Goal: Find contact information: Find contact information

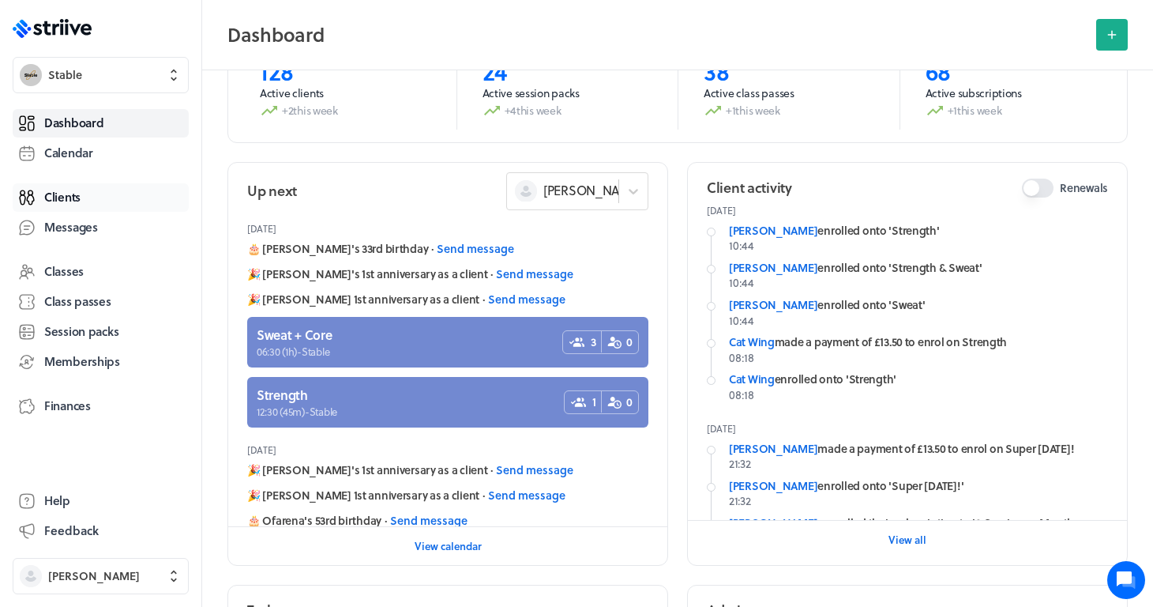
click at [76, 194] on span "Clients" at bounding box center [62, 197] width 36 height 17
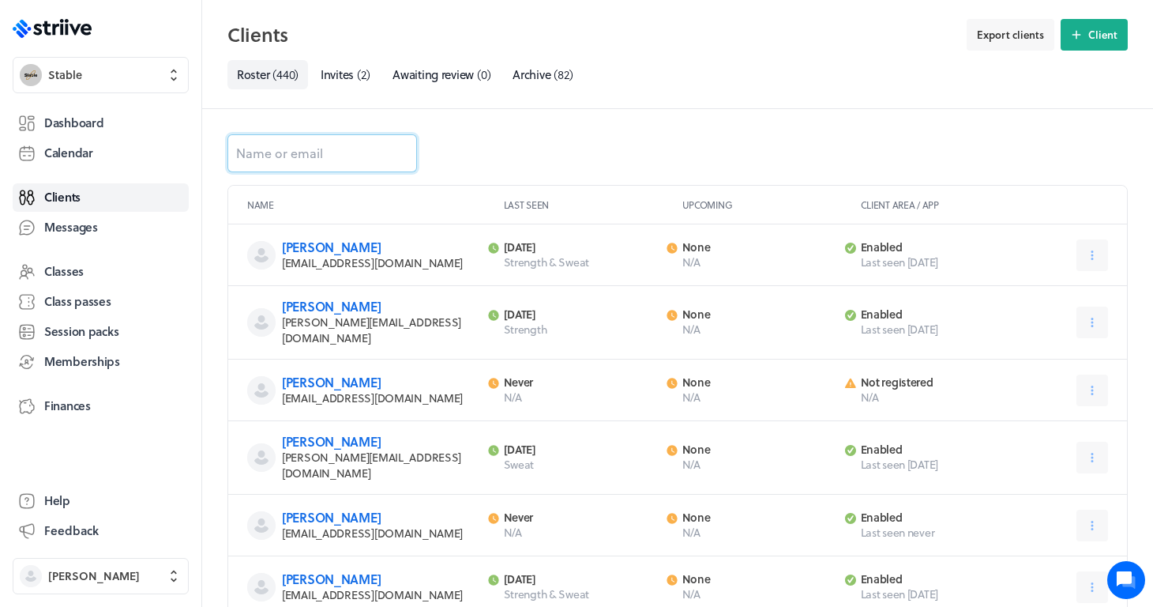
click at [318, 151] on input at bounding box center [323, 153] width 190 height 38
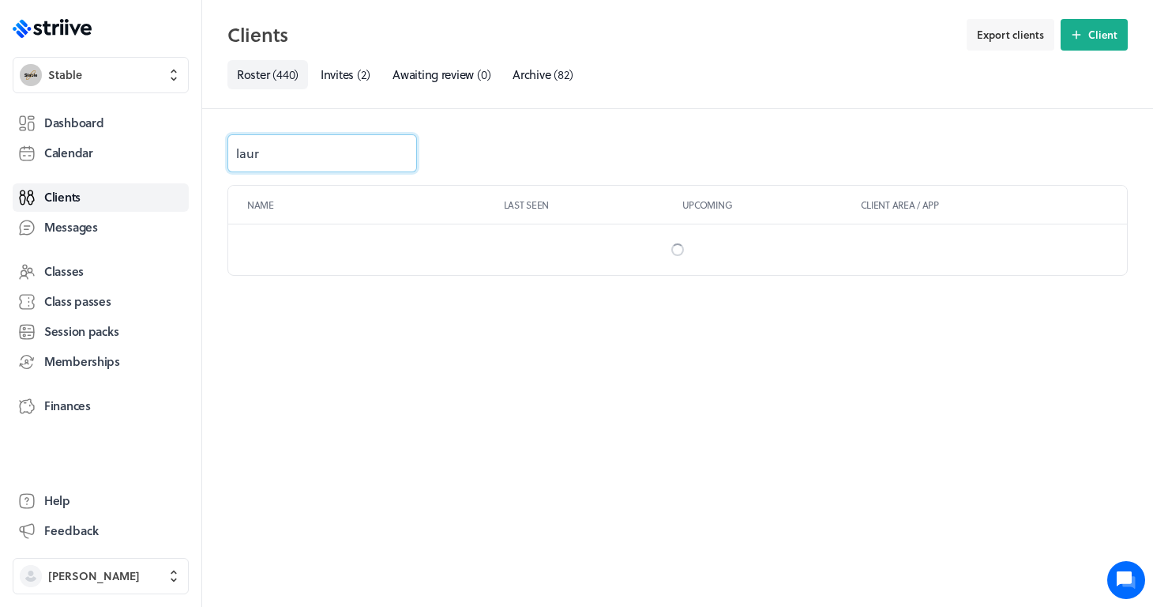
type input "[PERSON_NAME]"
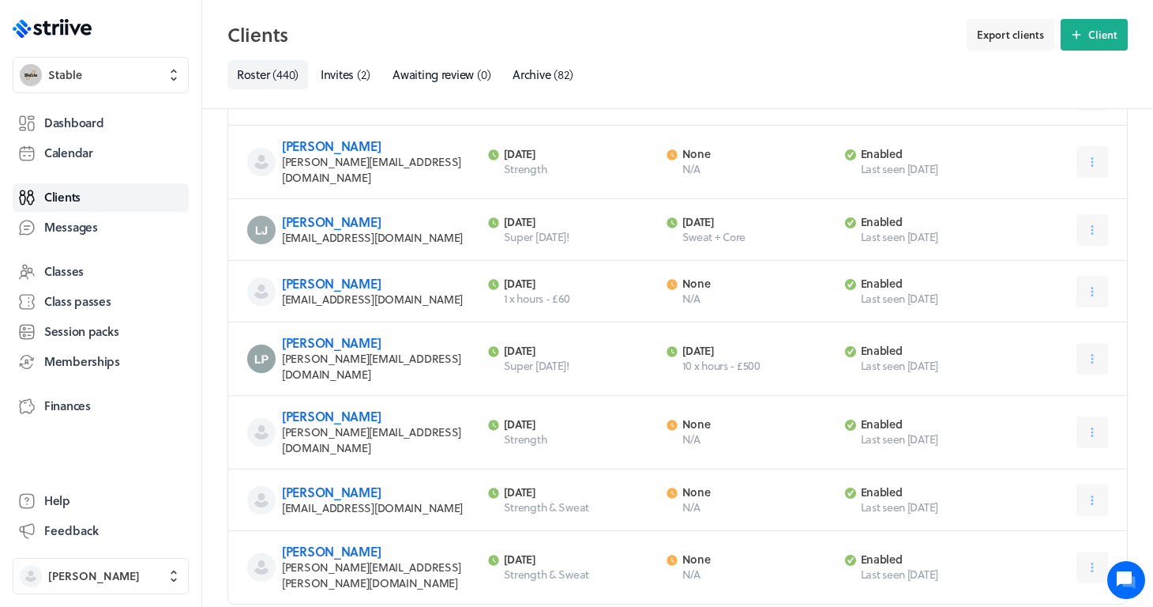
scroll to position [220, 0]
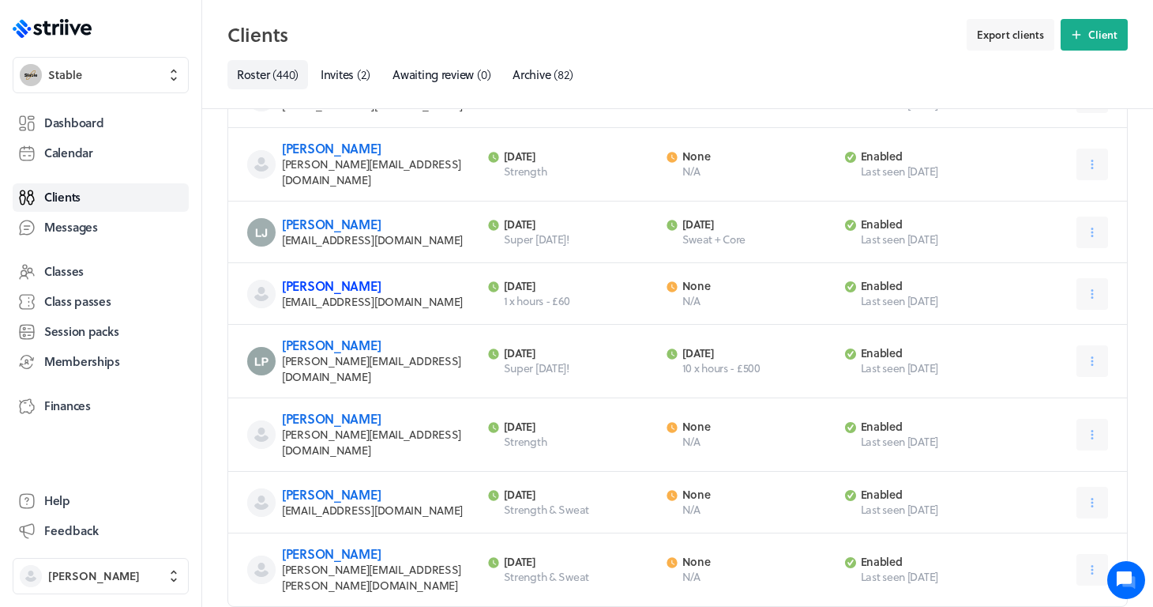
click at [330, 277] on link "[PERSON_NAME]" at bounding box center [331, 286] width 99 height 18
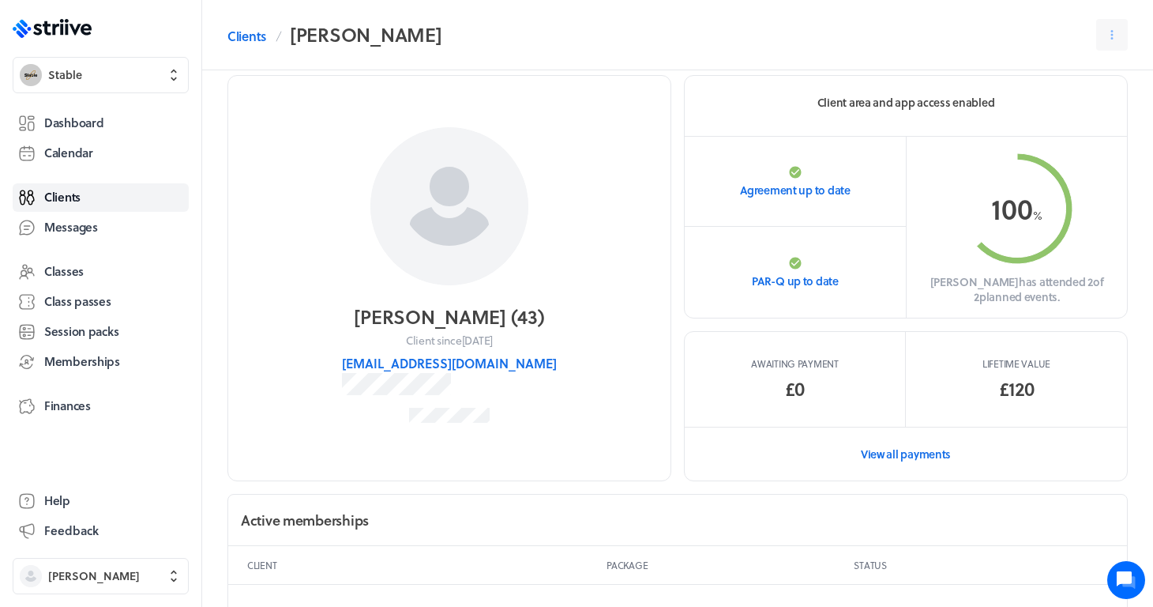
scroll to position [33, 0]
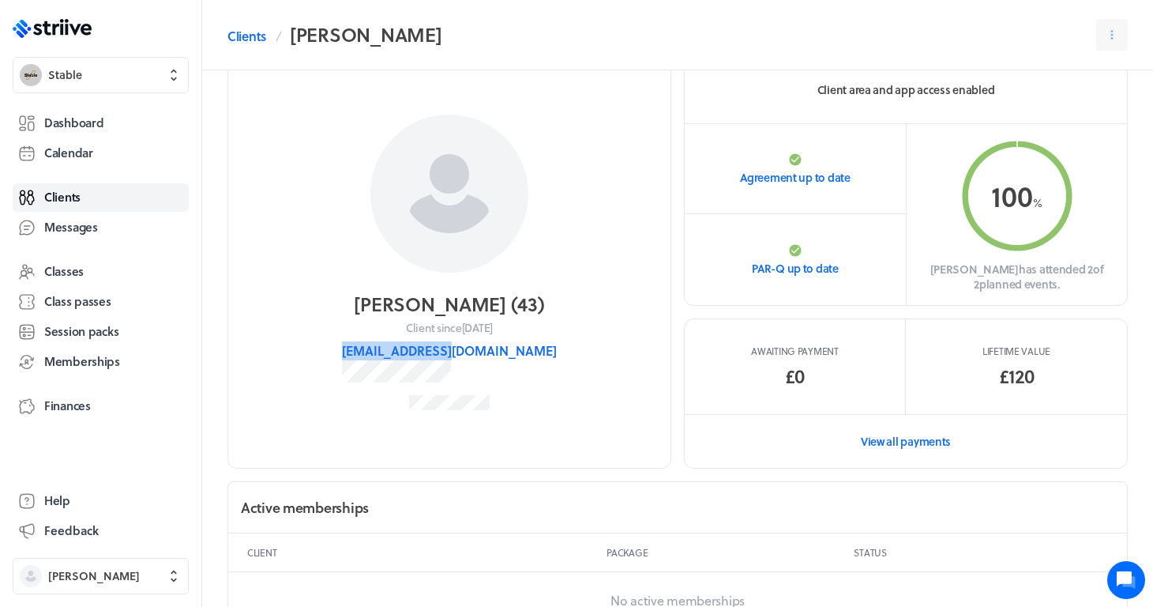
drag, startPoint x: 518, startPoint y: 353, endPoint x: 393, endPoint y: 352, distance: 124.8
click at [393, 352] on section "[PERSON_NAME] ( 43 ) Client since [DATE] [EMAIL_ADDRESS][DOMAIN_NAME]" at bounding box center [450, 265] width 444 height 406
copy button "[EMAIL_ADDRESS][DOMAIN_NAME]"
drag, startPoint x: 491, startPoint y: 305, endPoint x: 426, endPoint y: 301, distance: 65.7
click at [426, 301] on h2 "[PERSON_NAME] ( 43 )" at bounding box center [449, 304] width 190 height 25
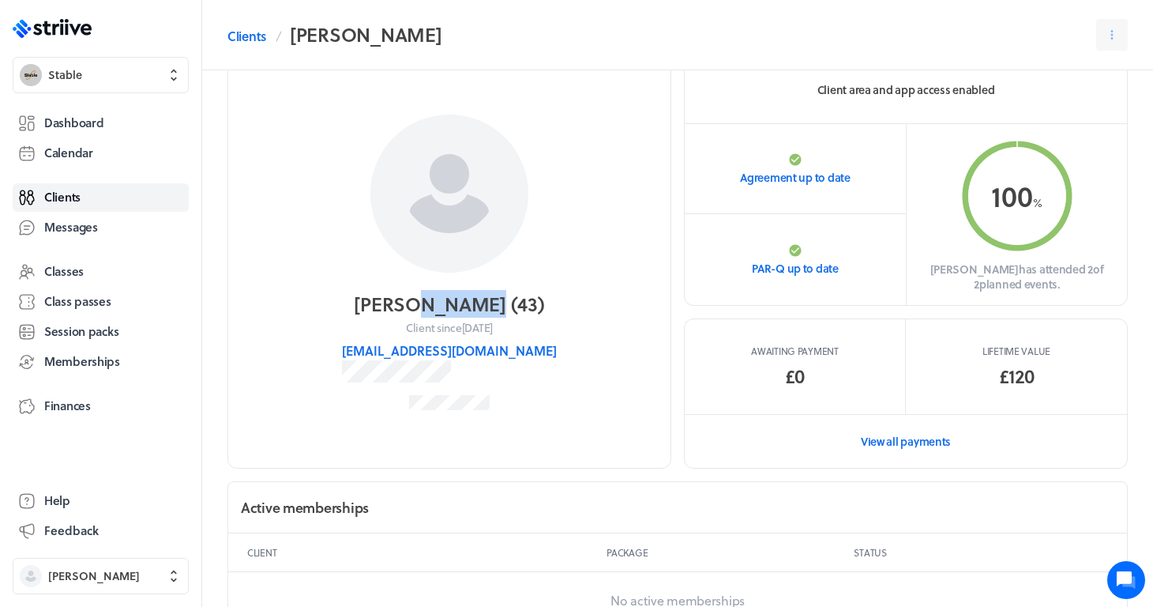
copy h2 "Panesar"
drag, startPoint x: 512, startPoint y: 353, endPoint x: 394, endPoint y: 348, distance: 117.8
click at [394, 348] on section "[PERSON_NAME] ( 43 ) Client since [DATE] [EMAIL_ADDRESS][DOMAIN_NAME]" at bounding box center [450, 265] width 444 height 406
copy button "[EMAIL_ADDRESS][DOMAIN_NAME]"
click at [98, 575] on span "[PERSON_NAME]" at bounding box center [94, 576] width 92 height 16
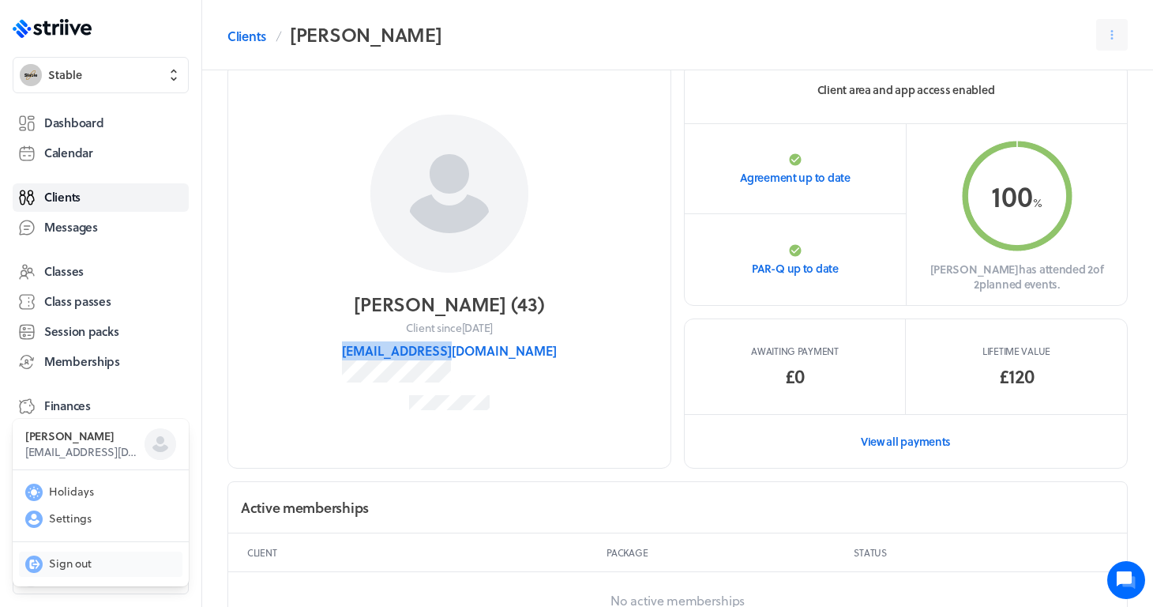
click at [76, 571] on button "Sign out" at bounding box center [101, 563] width 164 height 25
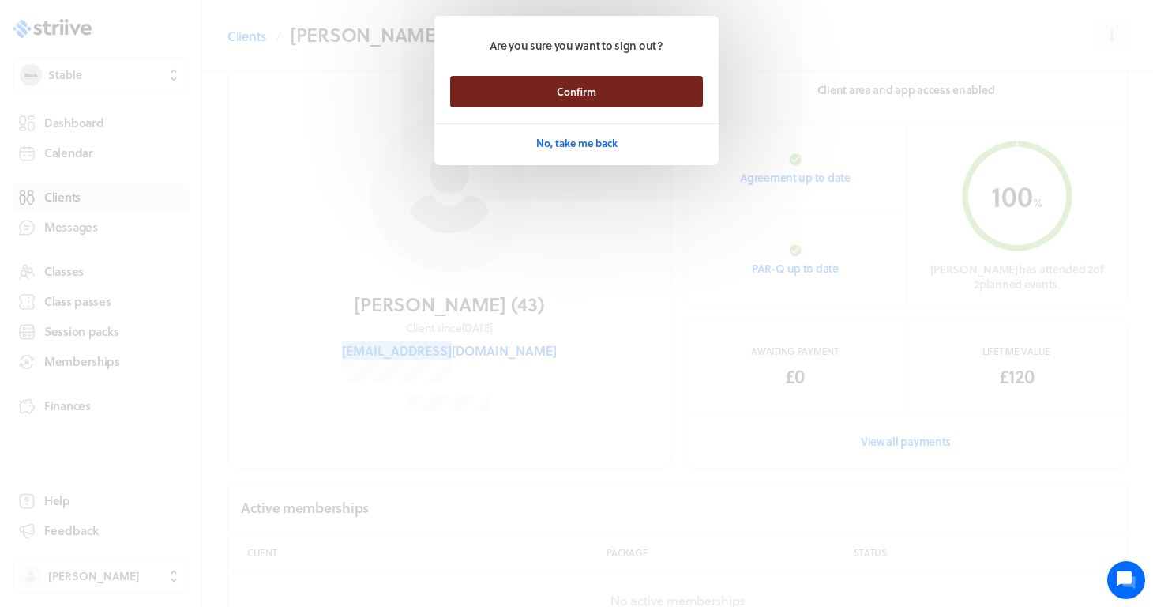
click at [615, 86] on button "Confirm" at bounding box center [576, 92] width 253 height 32
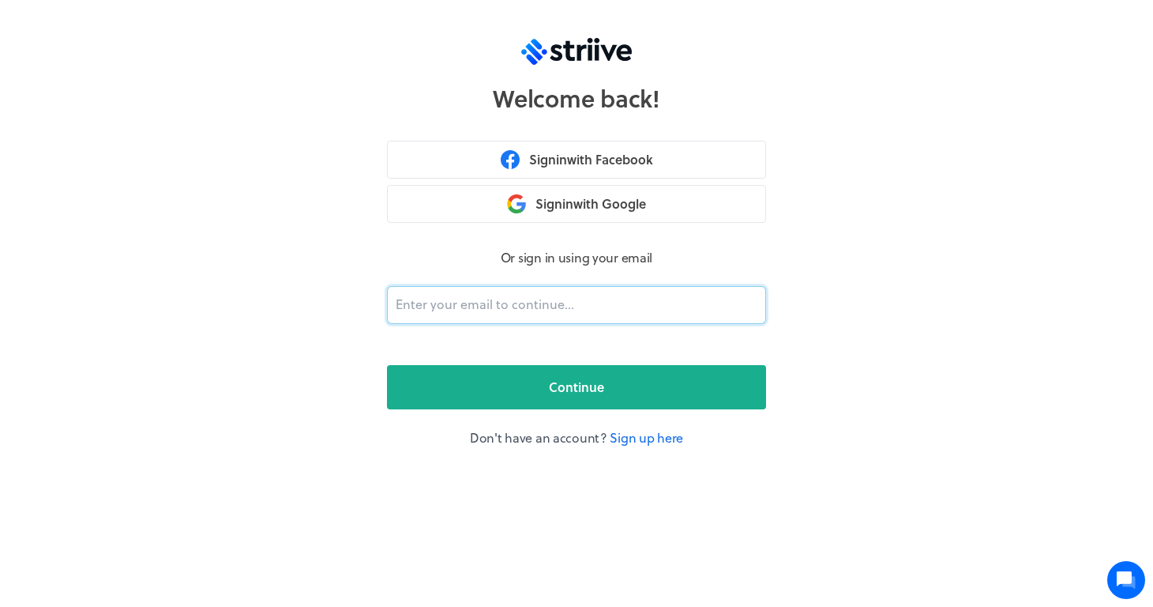
click at [427, 313] on input "email" at bounding box center [576, 305] width 379 height 38
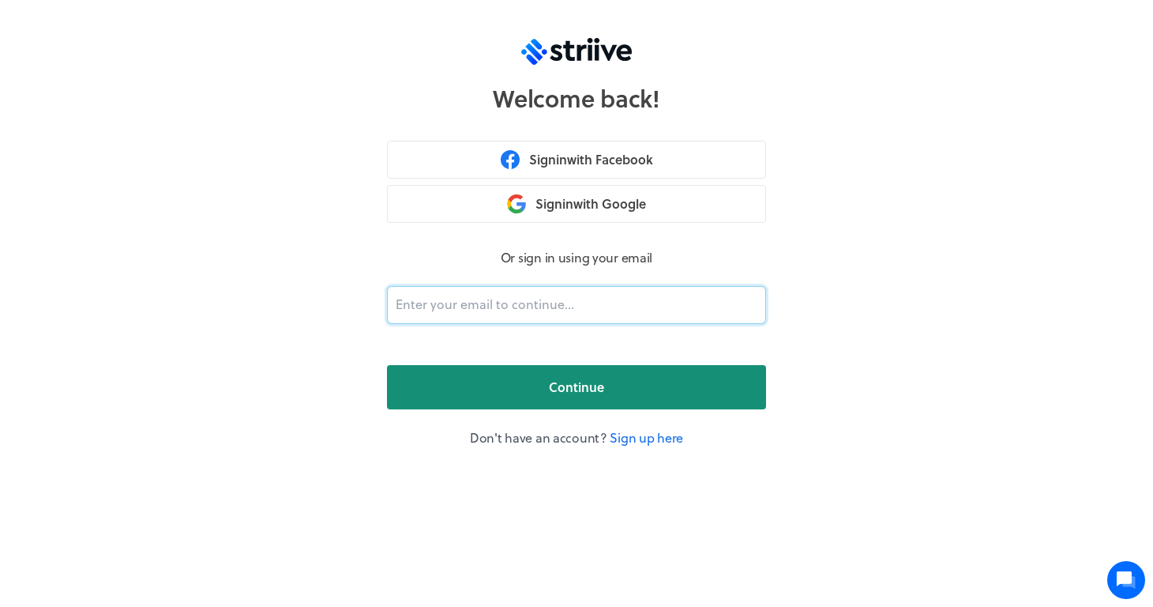
type input "garau.michela@gmail.com"
click at [468, 408] on button "Continue" at bounding box center [576, 387] width 379 height 44
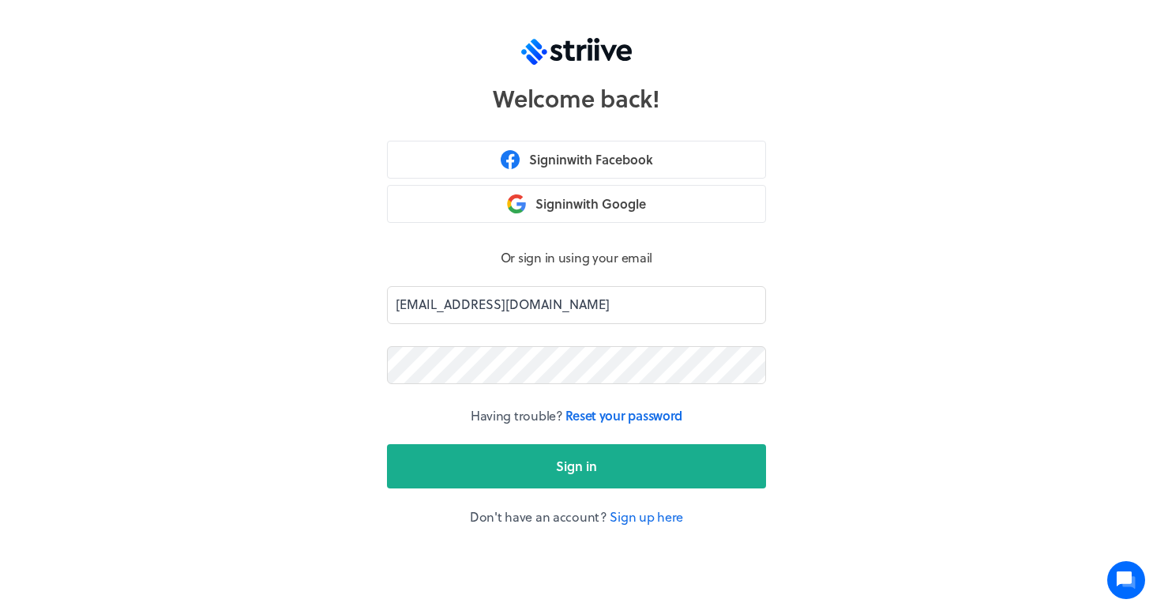
click at [577, 465] on button "Sign in" at bounding box center [576, 466] width 379 height 44
